Goal: Task Accomplishment & Management: Complete application form

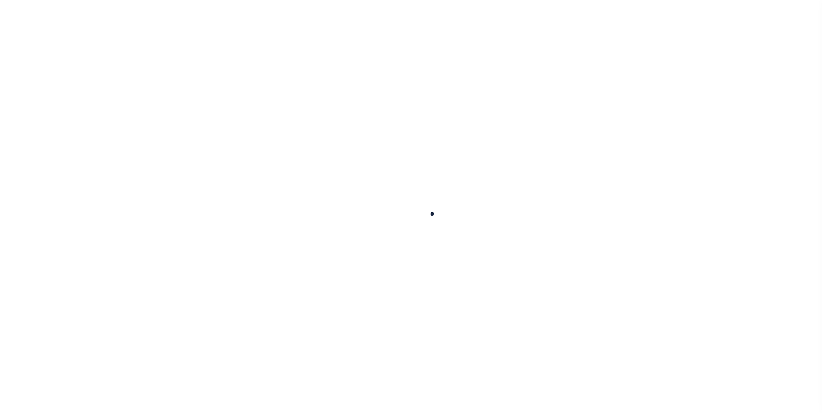
select select "100"
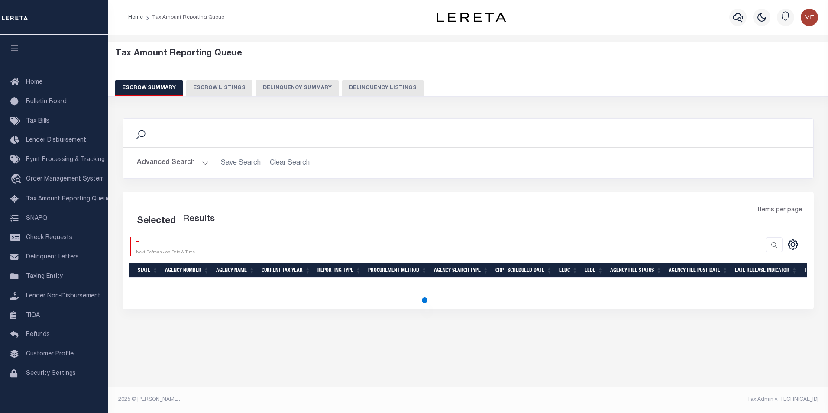
select select "100"
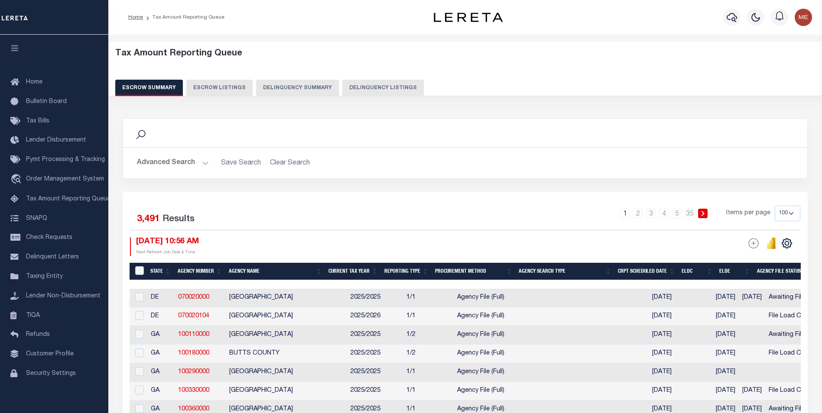
click at [317, 85] on button "Delinquency Summary" at bounding box center [297, 88] width 83 height 16
select select
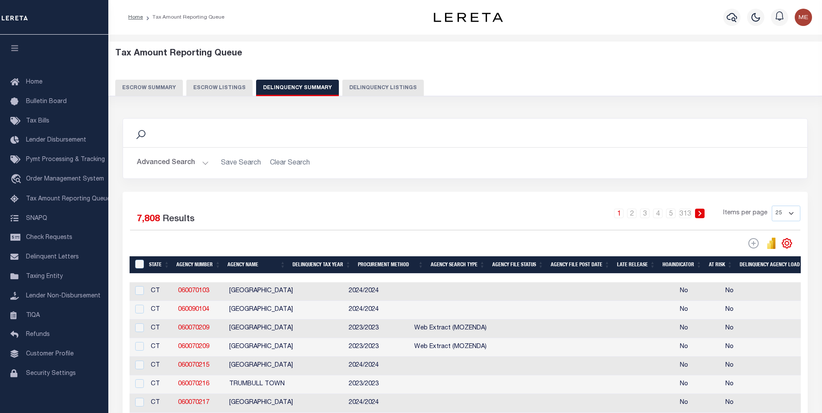
click at [204, 165] on button "Advanced Search" at bounding box center [173, 163] width 72 height 17
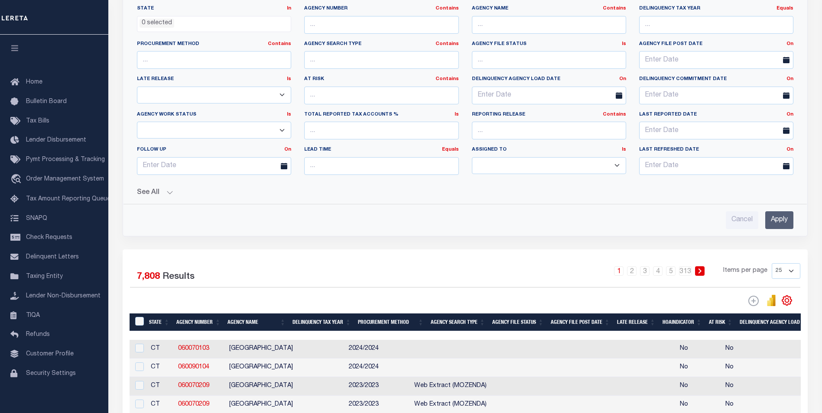
scroll to position [217, 0]
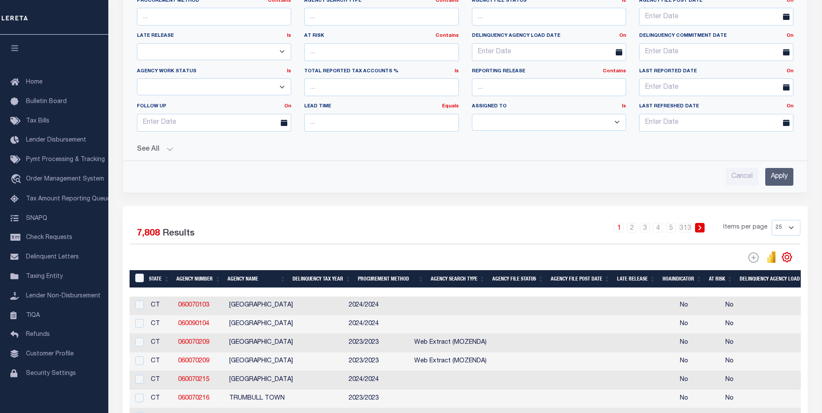
click at [167, 151] on button "See All" at bounding box center [465, 150] width 656 height 8
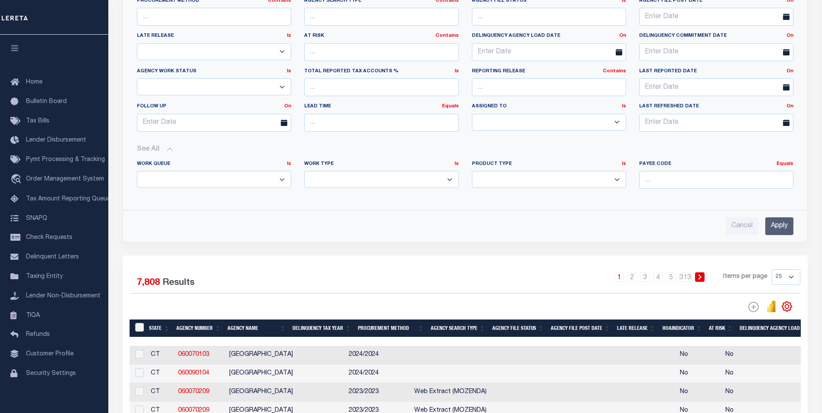
click at [167, 151] on button "See All" at bounding box center [465, 150] width 656 height 8
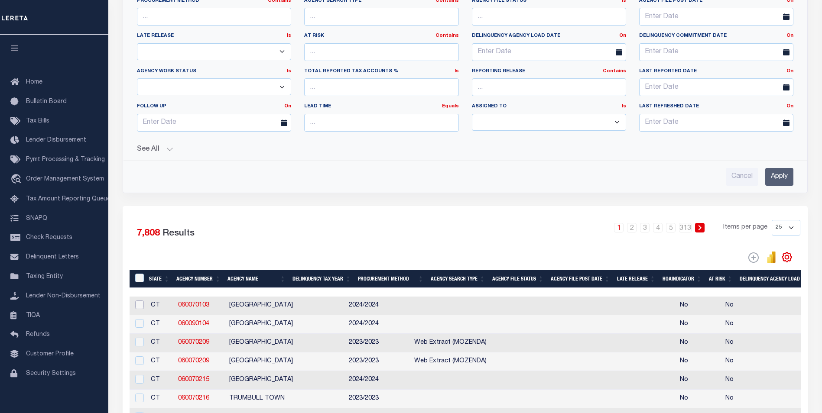
click at [142, 308] on input "checkbox" at bounding box center [139, 305] width 9 height 9
checkbox input "true"
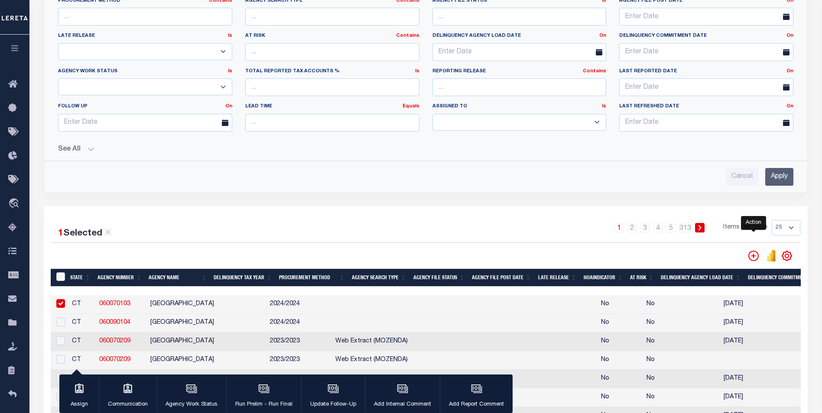
click at [753, 257] on icon "" at bounding box center [753, 256] width 4 height 4
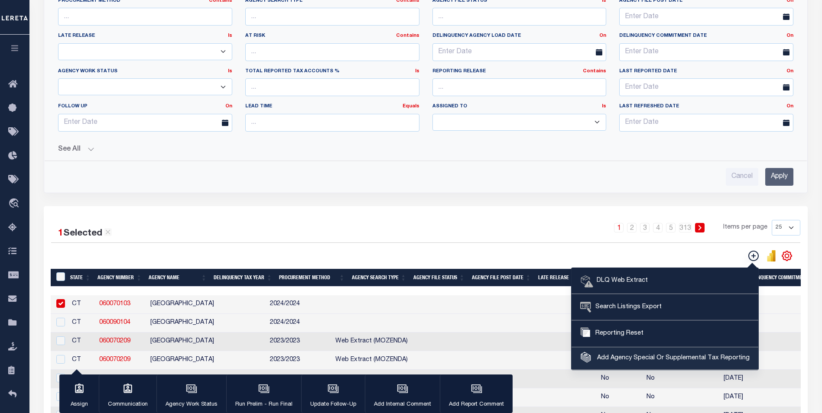
click at [655, 359] on span "Add Agency Special Or Supplemental Tax Reporting" at bounding box center [672, 359] width 155 height 10
select select "60010106"
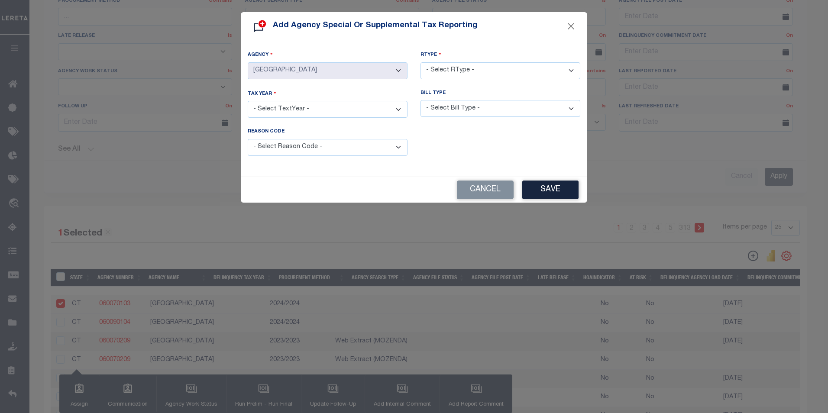
click at [533, 79] on div "RType - Select RType - 1/1 1/2 1/3 1/4 2/2 2/3 2/4 3/3 3/4 4/4" at bounding box center [500, 70] width 173 height 39
click at [506, 75] on select "- Select RType - 1/1 1/2 1/3 1/4 2/2 2/3 2/4 3/3 3/4 4/4" at bounding box center [501, 70] width 160 height 17
select select "1/2"
click at [421, 62] on select "- Select RType - 1/1 1/2 1/3 1/4 2/2 2/3 2/4 3/3 3/4 4/4" at bounding box center [501, 70] width 160 height 17
click at [355, 106] on select "- Select TextYear - 2028 2027 2026 2025 2024 2023 2022 2021 2020 2019 2018 2017…" at bounding box center [328, 109] width 160 height 17
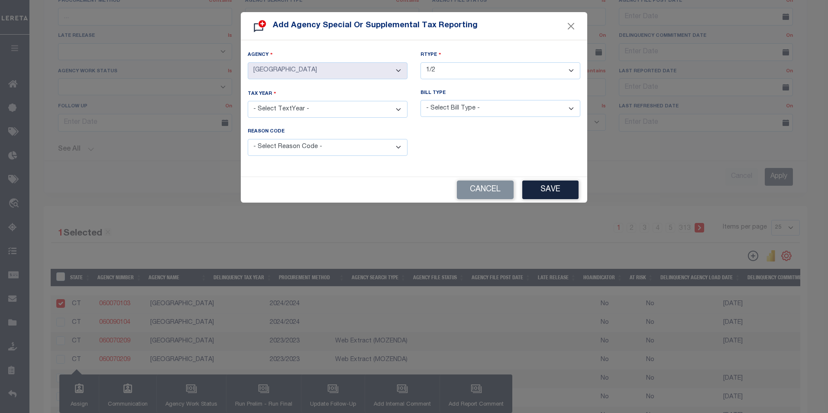
select select "2023"
click at [248, 101] on select "- Select TextYear - 2028 2027 2026 2025 2024 2023 2022 2021 2020 2019 2018 2017…" at bounding box center [328, 109] width 160 height 17
click at [447, 114] on select "- Select Bill Type - Regular Delinquent Supplemental Corrected/Adjusted Bill - …" at bounding box center [501, 108] width 160 height 17
select select "2"
click at [421, 100] on select "- Select Bill Type - Regular Delinquent Supplemental Corrected/Adjusted Bill - …" at bounding box center [501, 108] width 160 height 17
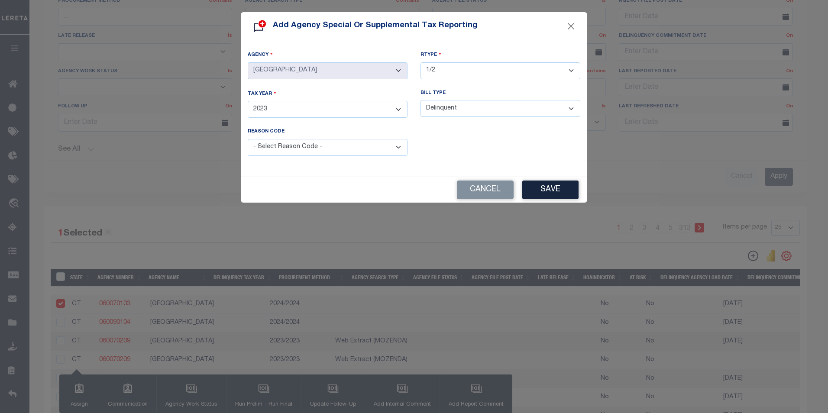
click at [292, 149] on select "- Select Reason Code - Payment Reversal Taxable Value Change Assessment Change …" at bounding box center [328, 147] width 160 height 17
select select "2"
click at [248, 139] on select "- Select Reason Code - Payment Reversal Taxable Value Change Assessment Change …" at bounding box center [328, 147] width 160 height 17
click at [554, 189] on button "Save" at bounding box center [551, 190] width 56 height 19
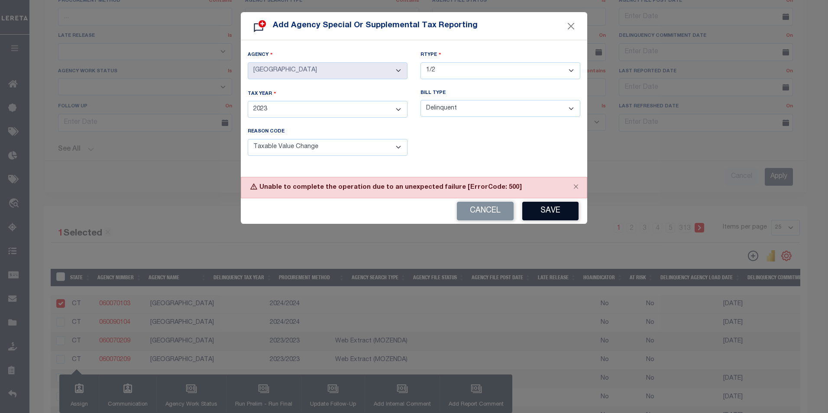
click at [548, 211] on button "Save" at bounding box center [551, 211] width 56 height 19
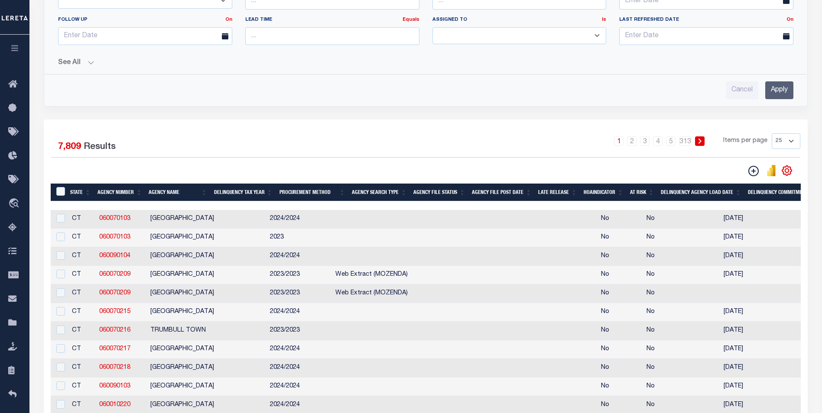
scroll to position [260, 0]
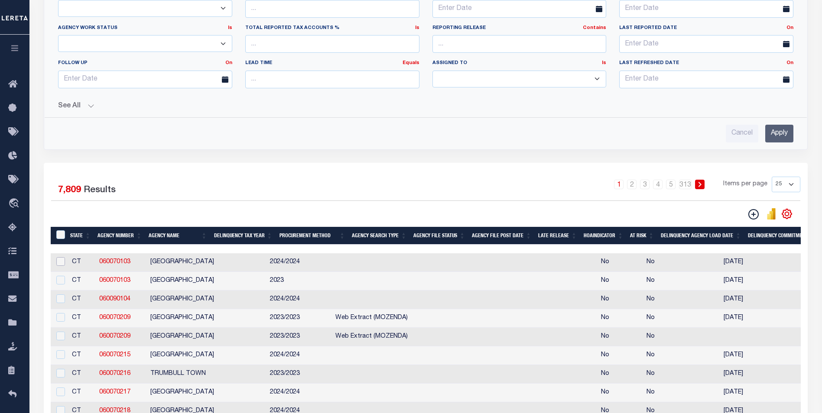
click at [58, 263] on input "checkbox" at bounding box center [60, 261] width 9 height 9
checkbox input "true"
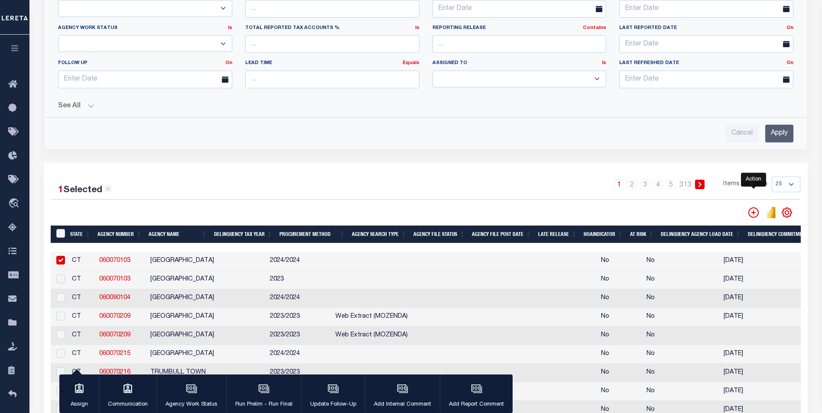
click at [757, 213] on icon "" at bounding box center [753, 213] width 10 height 10
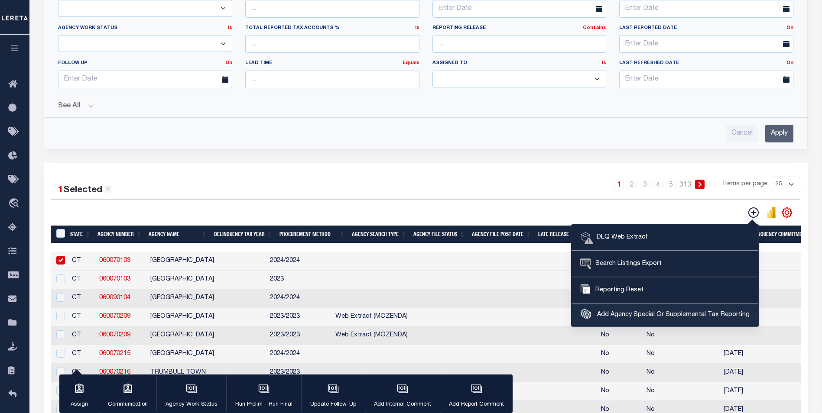
click at [689, 315] on span "Add Agency Special Or Supplemental Tax Reporting" at bounding box center [672, 316] width 155 height 10
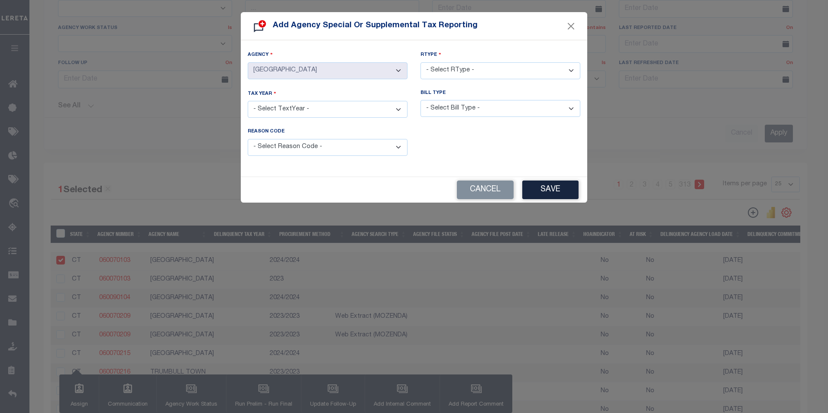
click at [453, 70] on select "- Select RType - 1/1 1/2 1/3 1/4 2/2 2/3 2/4 3/3 3/4 4/4" at bounding box center [501, 70] width 160 height 17
select select "1/2"
click at [421, 62] on select "- Select RType - 1/1 1/2 1/3 1/4 2/2 2/3 2/4 3/3 3/4 4/4" at bounding box center [501, 70] width 160 height 17
click at [363, 108] on select "- Select TextYear - 2028 2027 2026 2025 2024 2023 2022 2021 2020 2019 2018 2017…" at bounding box center [328, 109] width 160 height 17
select select "2024"
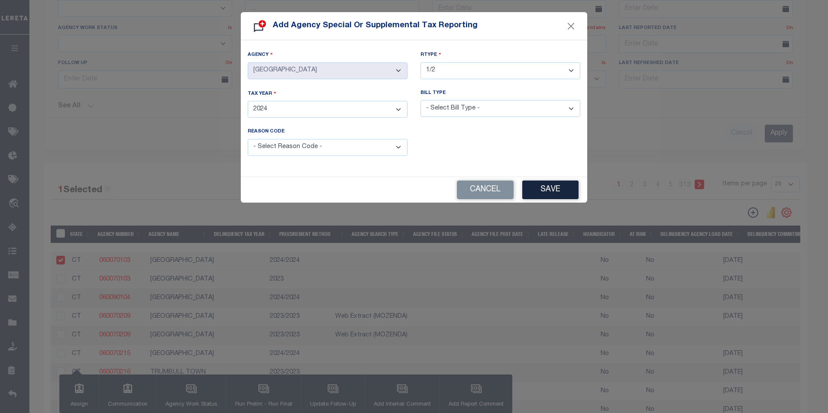
click at [248, 101] on select "- Select TextYear - 2028 2027 2026 2025 2024 2023 2022 2021 2020 2019 2018 2017…" at bounding box center [328, 109] width 160 height 17
click at [465, 108] on select "- Select Bill Type - Regular Delinquent Supplemental Corrected/Adjusted Bill - …" at bounding box center [501, 108] width 160 height 17
select select "2"
click at [421, 100] on select "- Select Bill Type - Regular Delinquent Supplemental Corrected/Adjusted Bill - …" at bounding box center [501, 108] width 160 height 17
click at [370, 149] on select "- Select Reason Code - Payment Reversal Taxable Value Change Assessment Change …" at bounding box center [328, 147] width 160 height 17
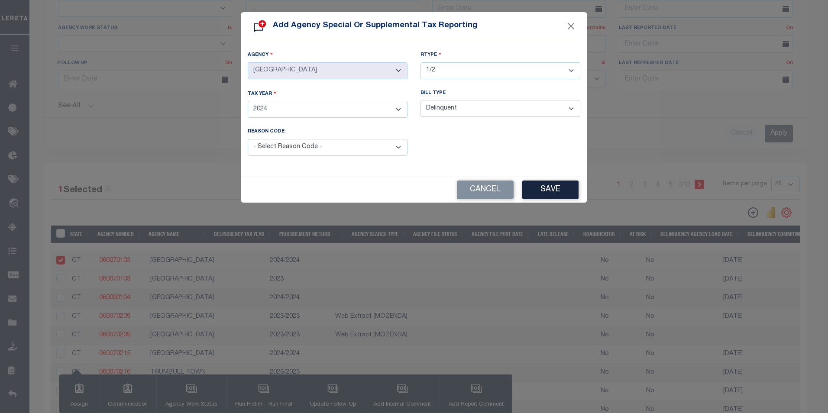
select select "2"
click at [248, 139] on select "- Select Reason Code - Payment Reversal Taxable Value Change Assessment Change …" at bounding box center [328, 147] width 160 height 17
click at [553, 182] on button "Save" at bounding box center [551, 190] width 56 height 19
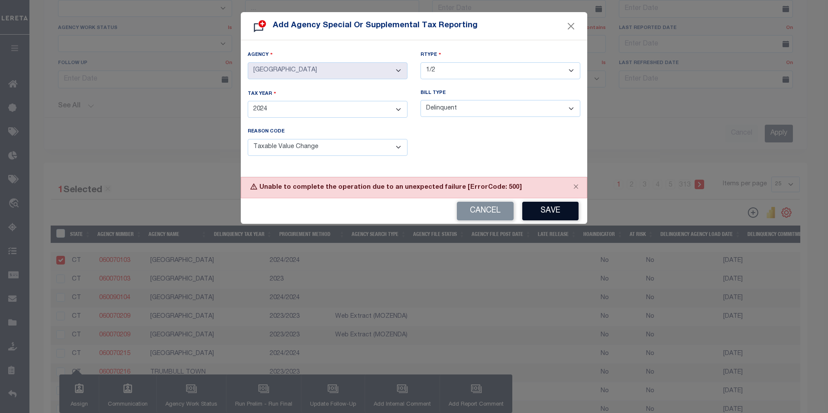
click at [552, 203] on button "Save" at bounding box center [551, 211] width 56 height 19
